Goal: Entertainment & Leisure: Consume media (video, audio)

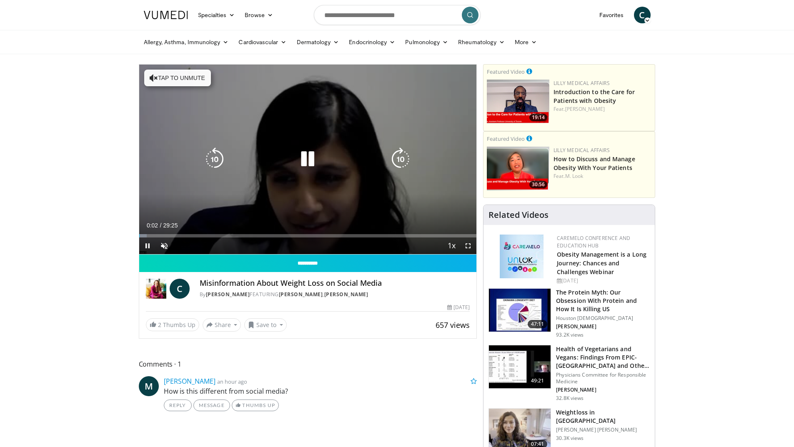
click at [299, 155] on icon "Video Player" at bounding box center [307, 159] width 23 height 23
click at [309, 163] on icon "Video Player" at bounding box center [307, 159] width 23 height 23
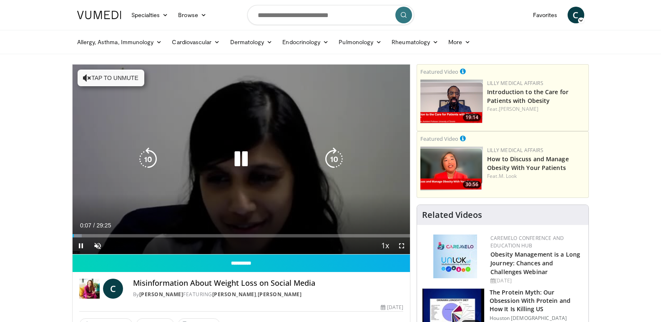
click at [113, 83] on button "Tap to unmute" at bounding box center [111, 78] width 67 height 17
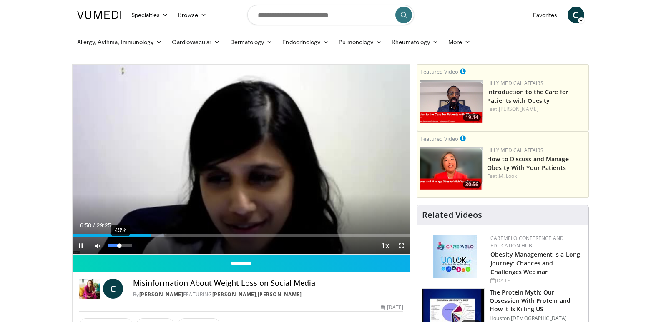
drag, startPoint x: 125, startPoint y: 245, endPoint x: 120, endPoint y: 245, distance: 5.0
click at [120, 245] on div "49%" at bounding box center [120, 245] width 24 height 3
click at [122, 246] on div "Volume Level" at bounding box center [115, 245] width 14 height 3
click at [125, 249] on div "72%" at bounding box center [119, 246] width 29 height 17
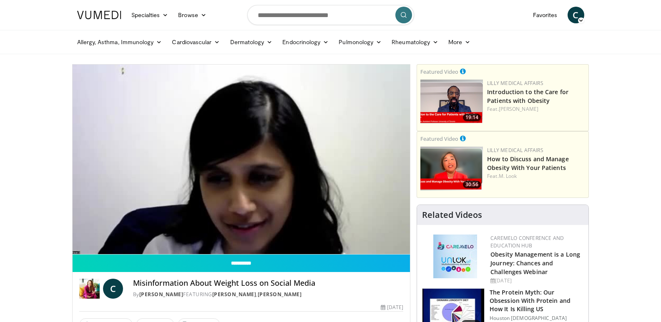
click at [125, 248] on video-js "**********" at bounding box center [242, 160] width 338 height 190
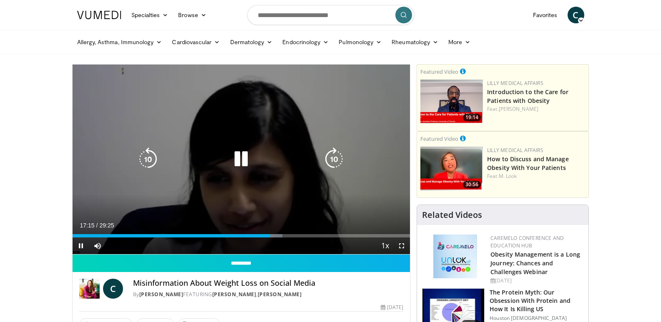
click at [247, 162] on icon "Video Player" at bounding box center [240, 159] width 23 height 23
